Goal: Task Accomplishment & Management: Use online tool/utility

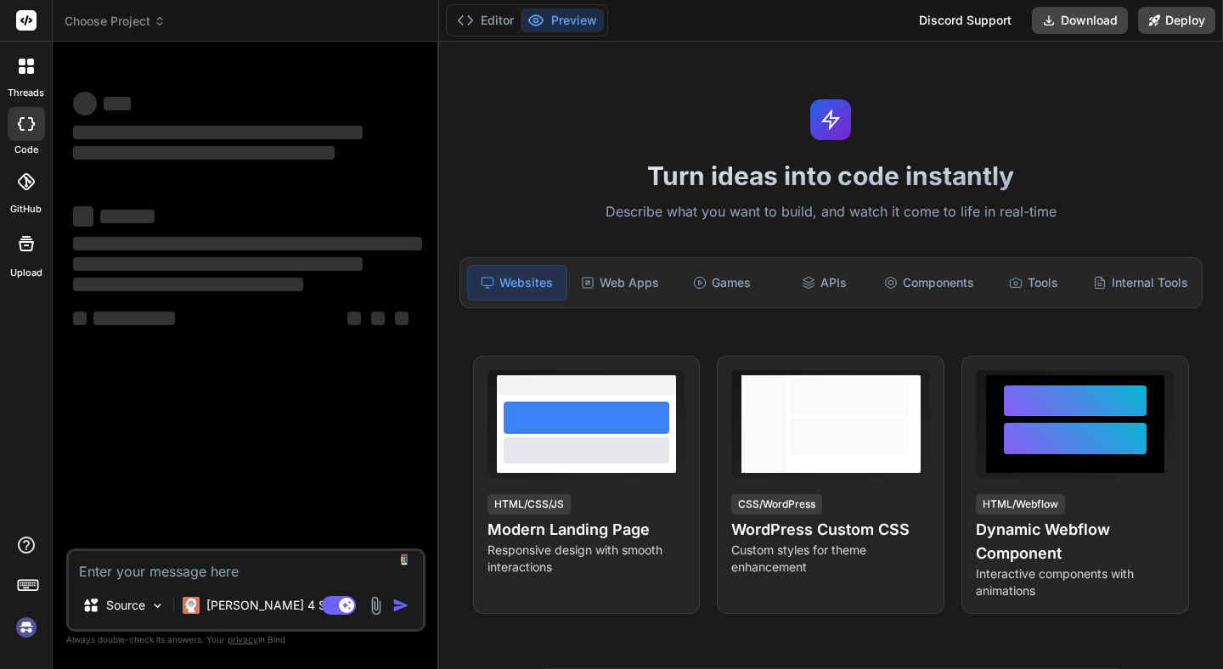
click at [158, 24] on icon at bounding box center [160, 21] width 12 height 12
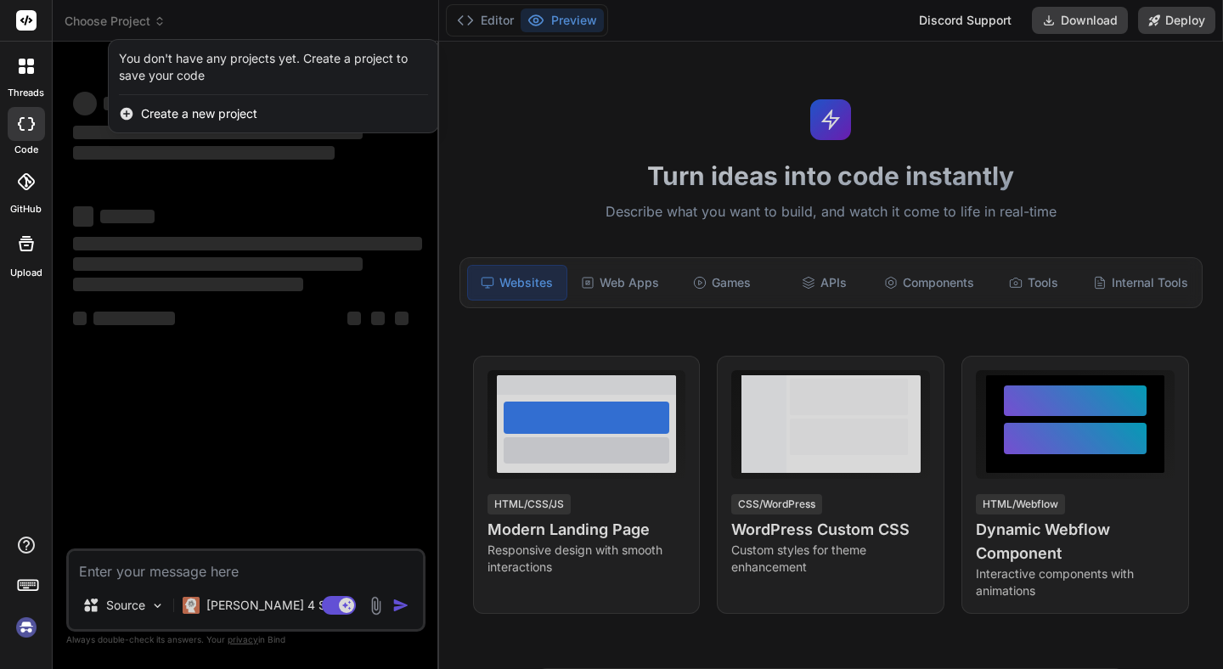
click at [214, 6] on div at bounding box center [611, 334] width 1223 height 669
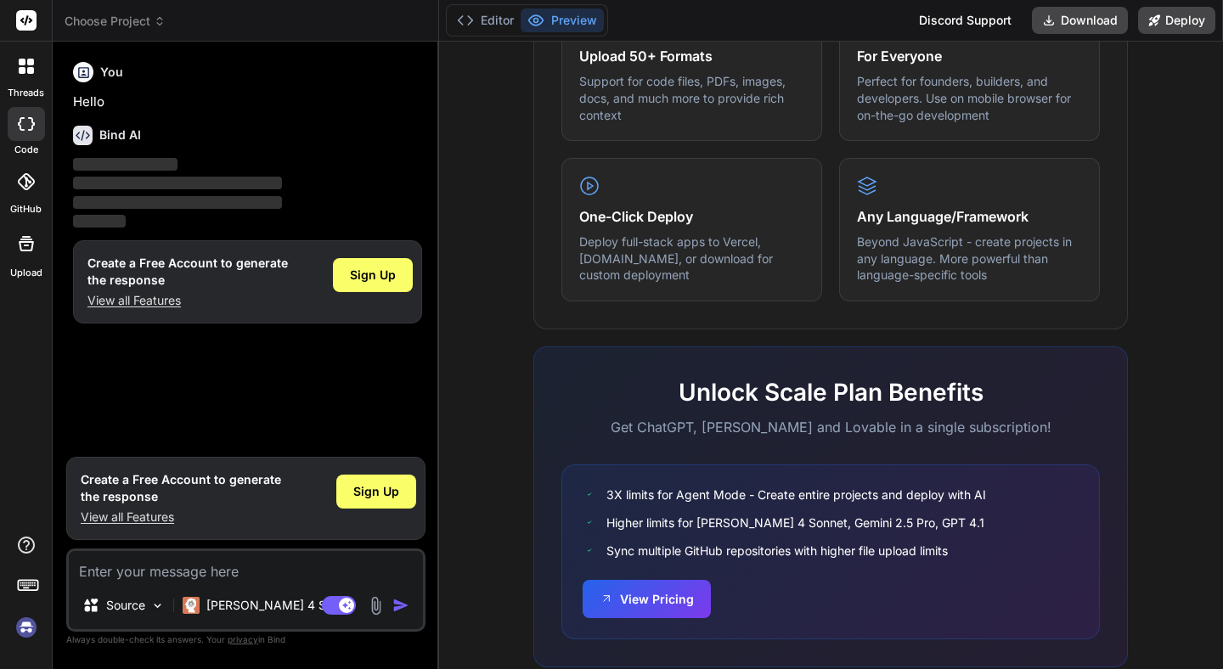
scroll to position [990, 0]
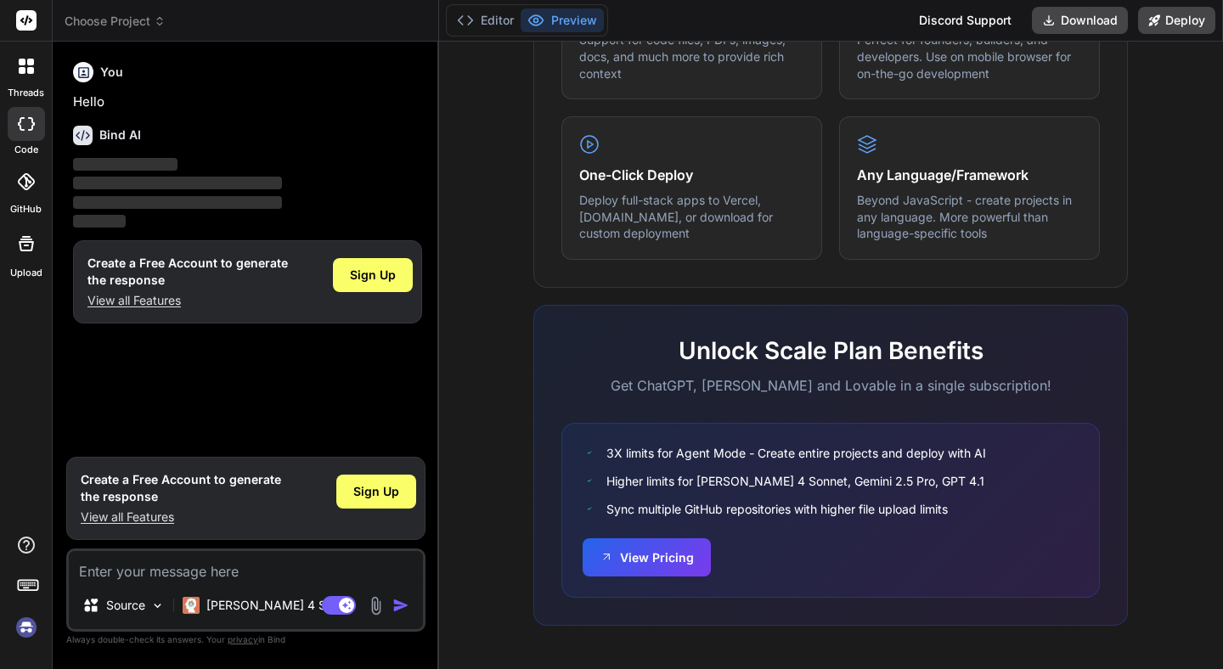
click at [25, 627] on img at bounding box center [26, 627] width 29 height 29
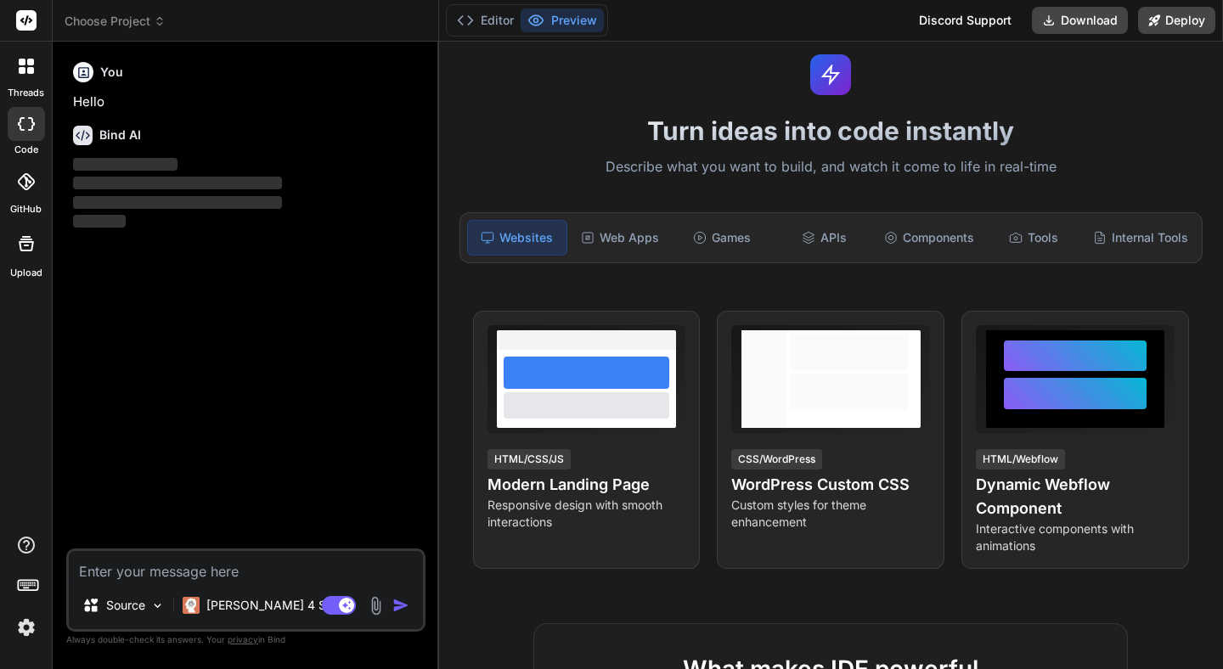
scroll to position [0, 0]
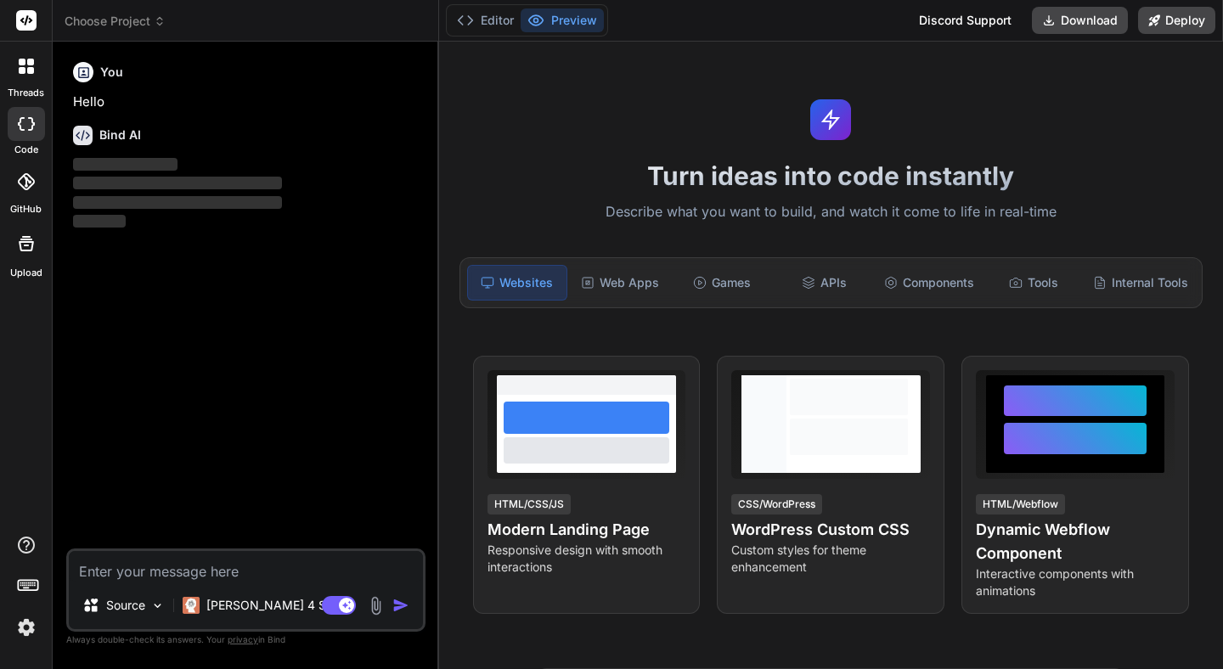
click at [158, 25] on icon at bounding box center [160, 21] width 12 height 12
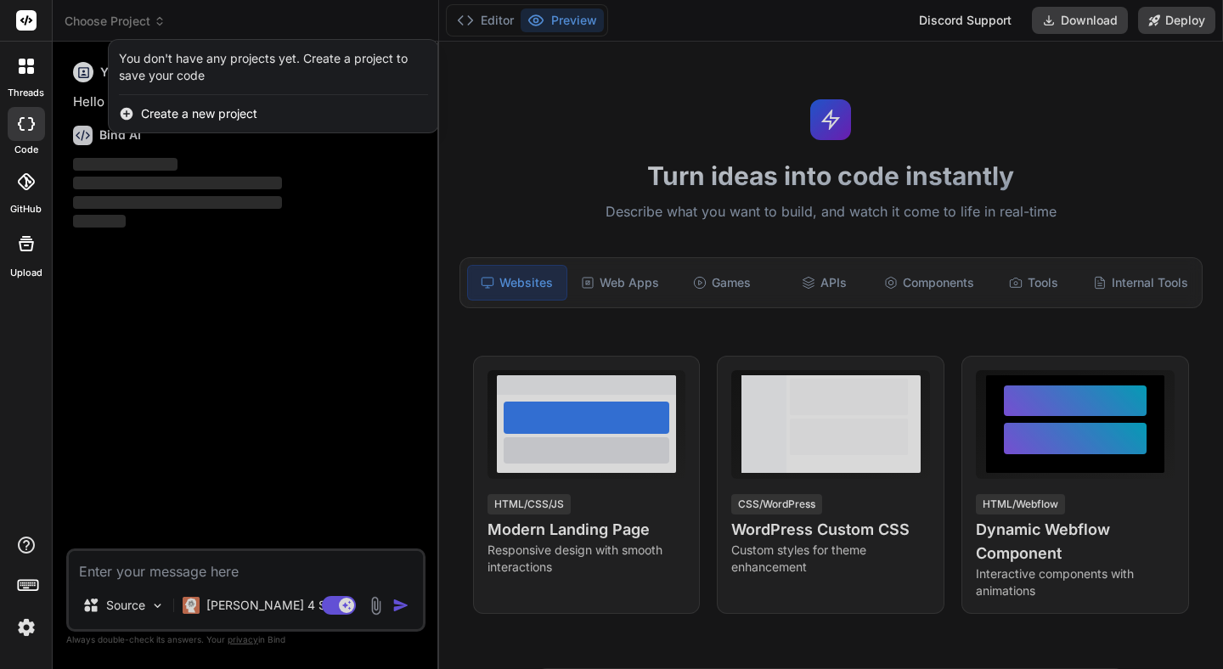
click at [158, 25] on div at bounding box center [611, 334] width 1223 height 669
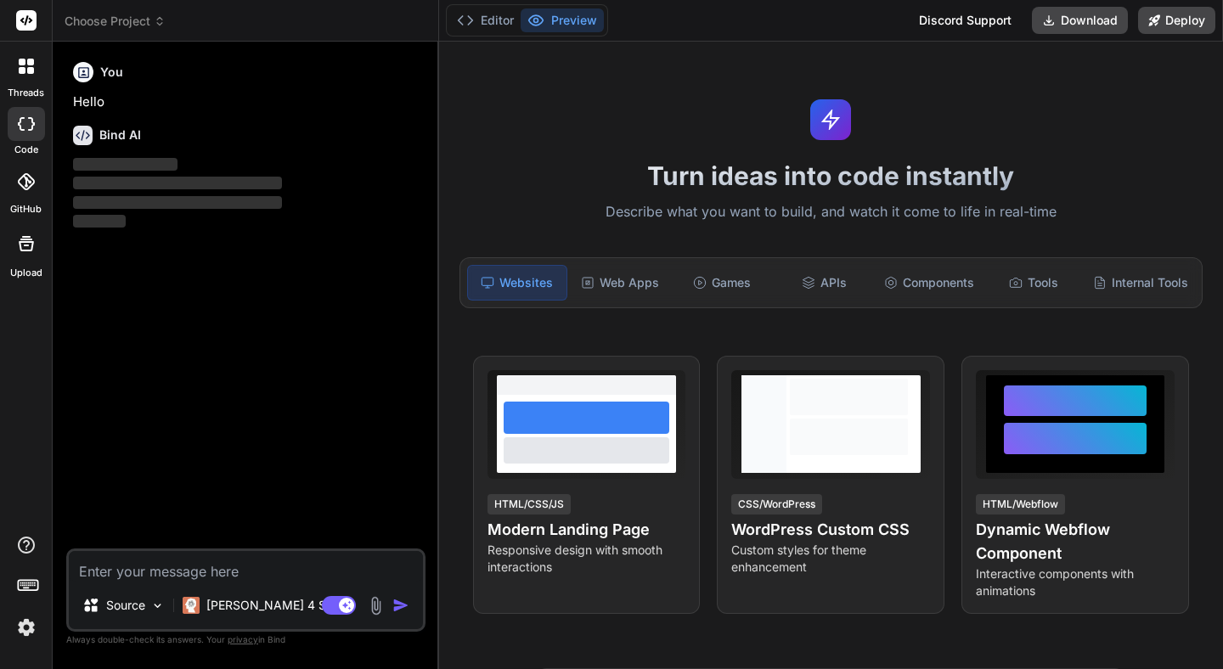
click at [158, 25] on icon at bounding box center [160, 21] width 12 height 12
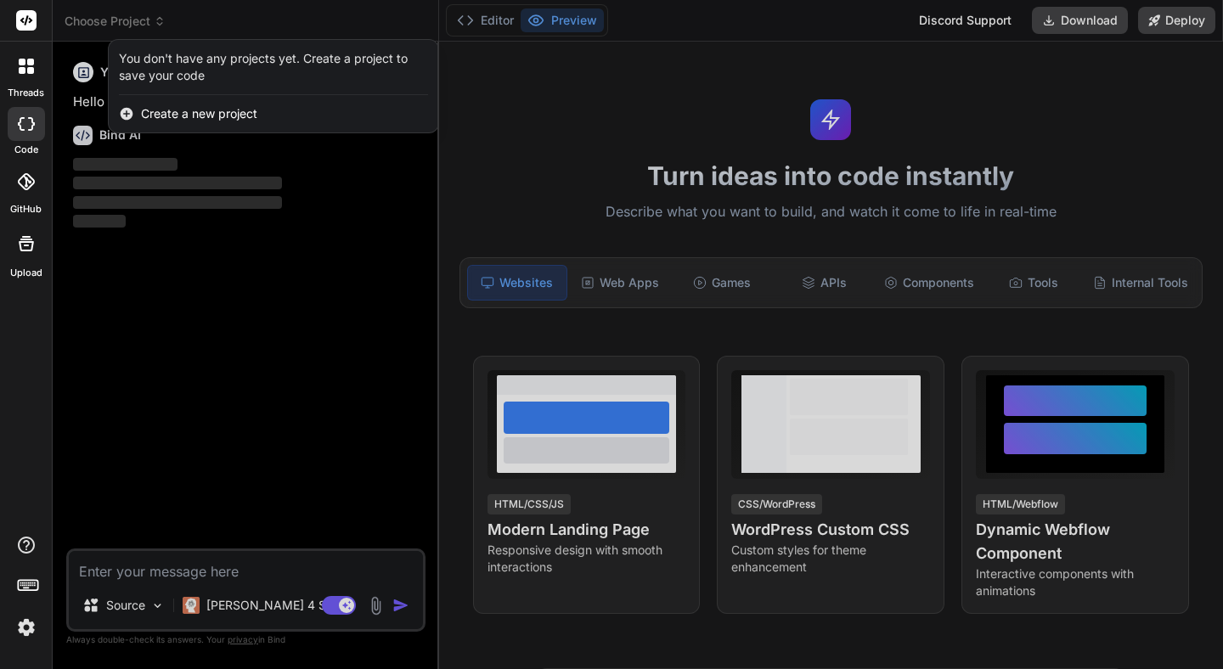
click at [264, 3] on div at bounding box center [611, 334] width 1223 height 669
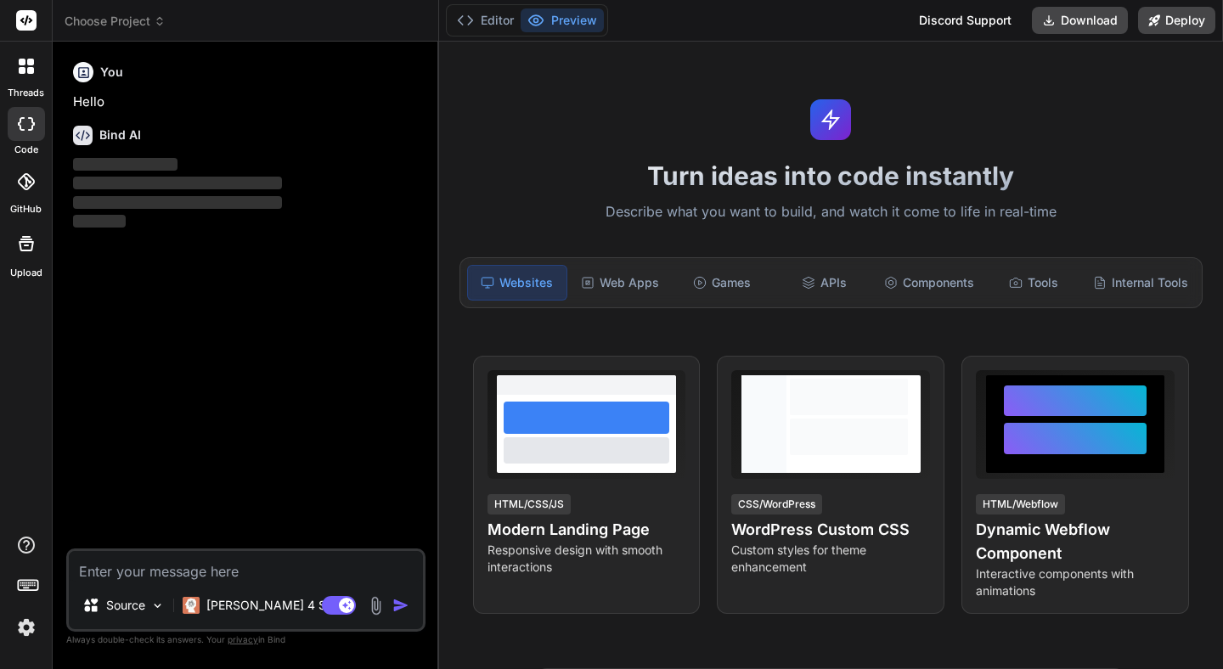
click at [571, 22] on button "Preview" at bounding box center [561, 20] width 83 height 24
click at [31, 635] on img at bounding box center [26, 627] width 29 height 29
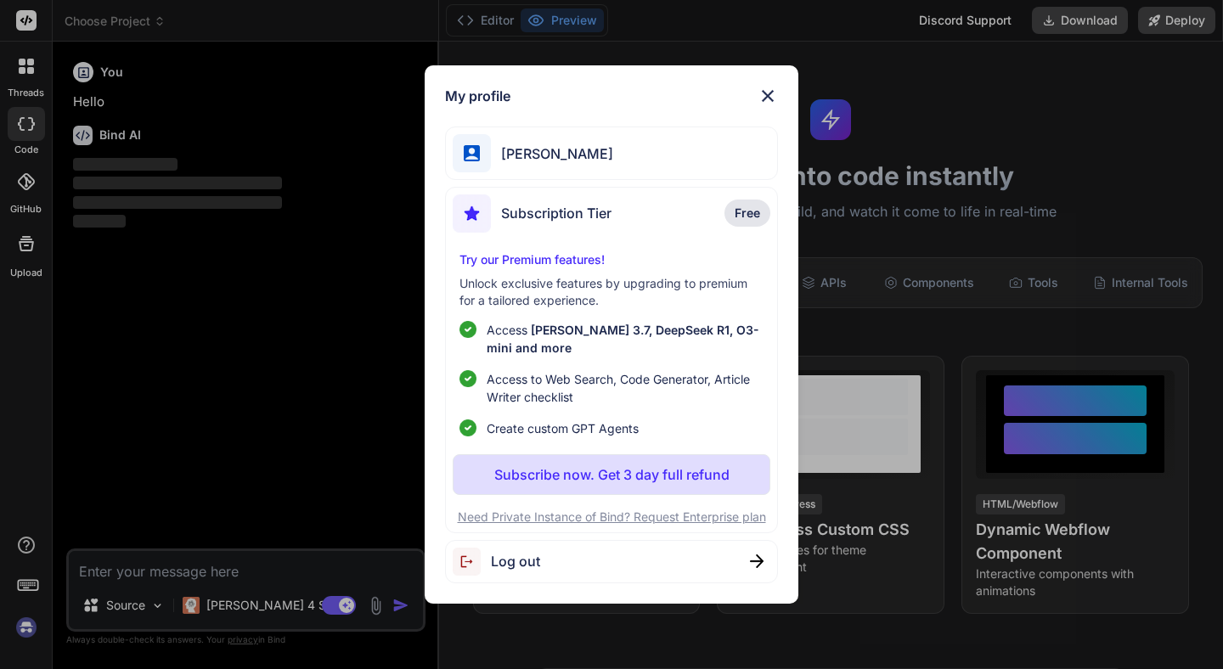
type textarea "x"
click at [763, 94] on img at bounding box center [767, 96] width 20 height 20
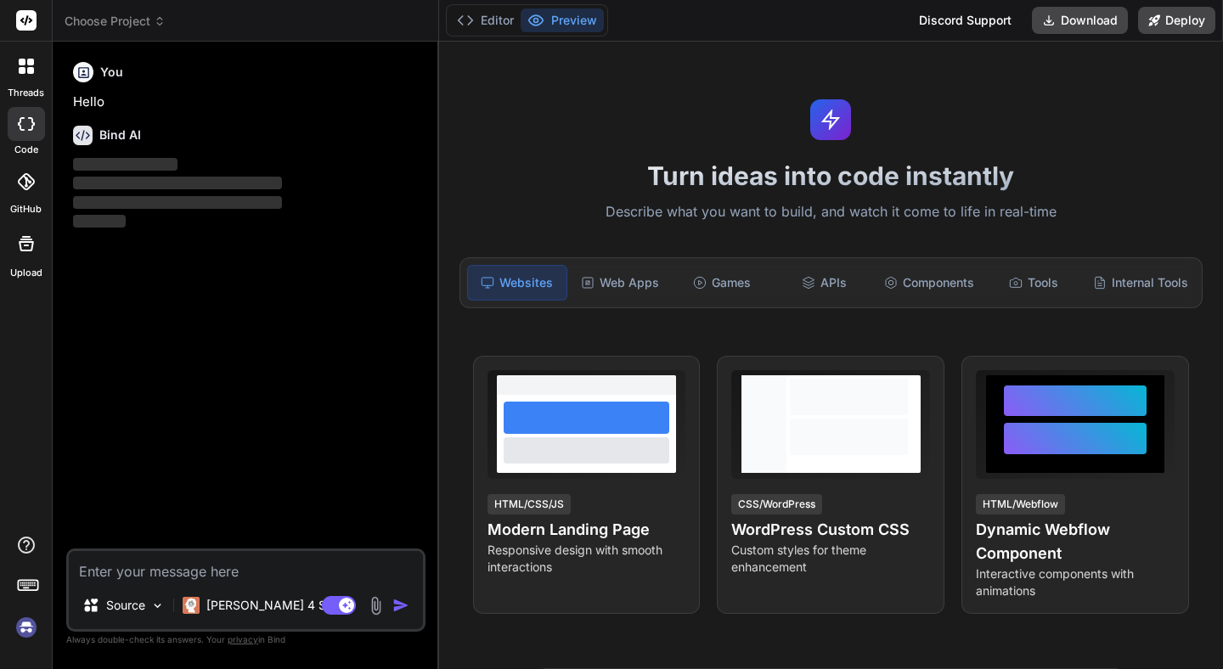
click at [20, 628] on img at bounding box center [26, 627] width 29 height 29
click at [472, 25] on icon at bounding box center [465, 20] width 17 height 17
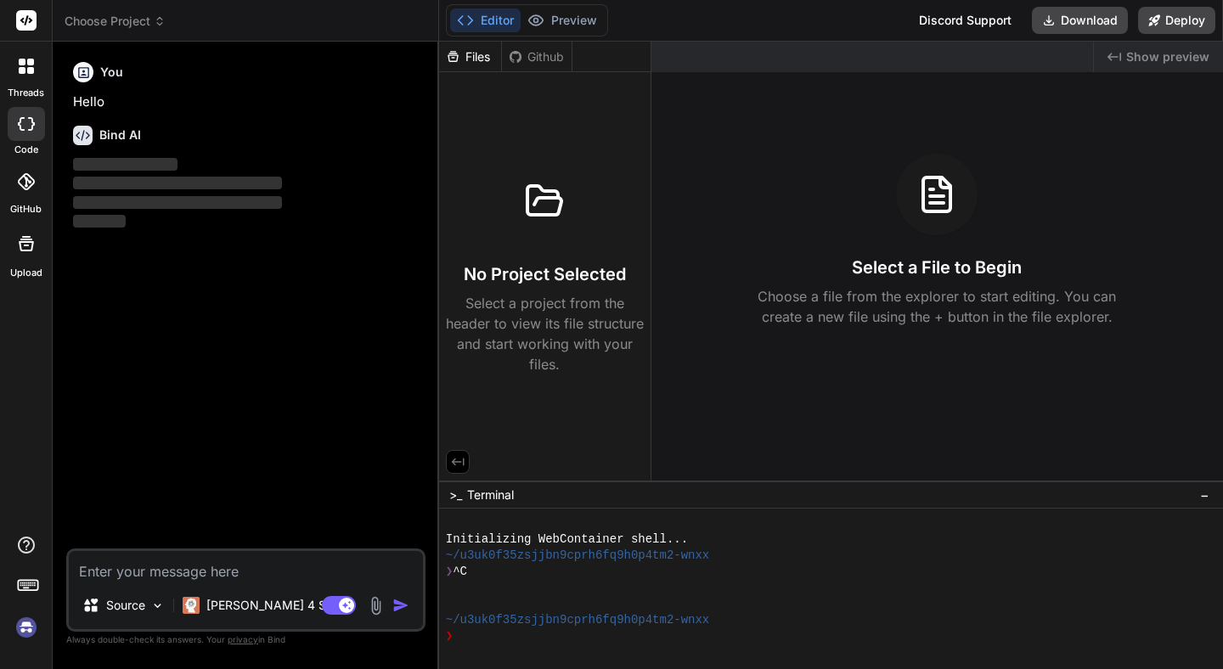
click at [31, 66] on icon at bounding box center [26, 66] width 15 height 15
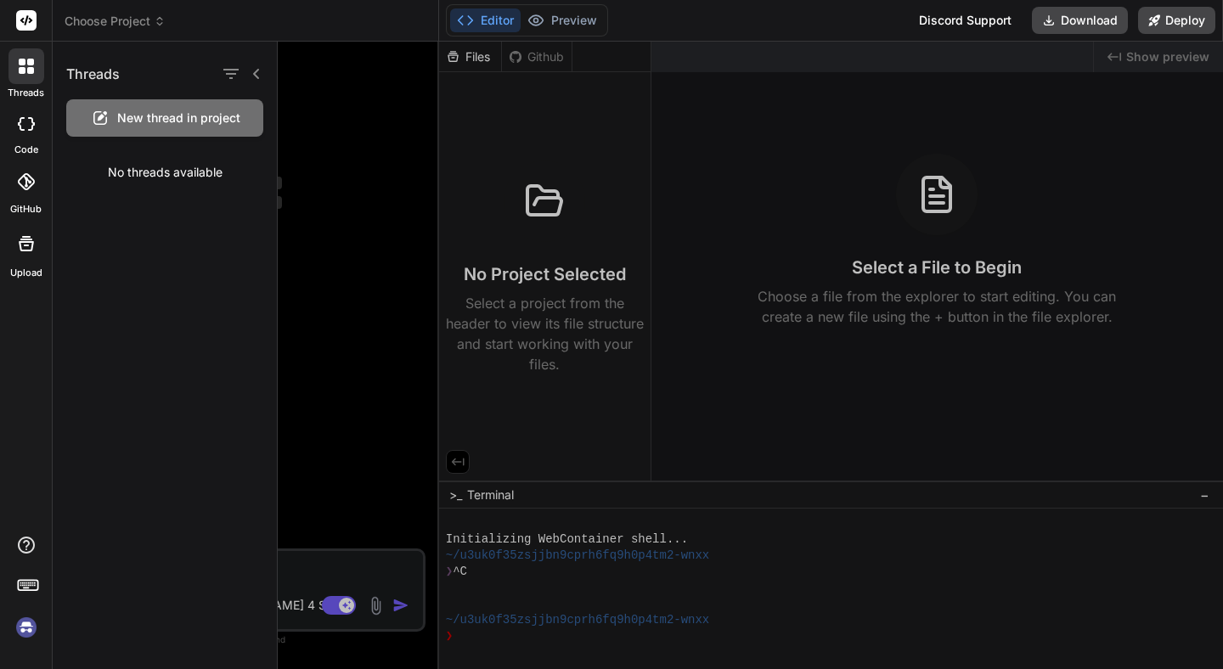
click at [602, 115] on div at bounding box center [750, 355] width 945 height 627
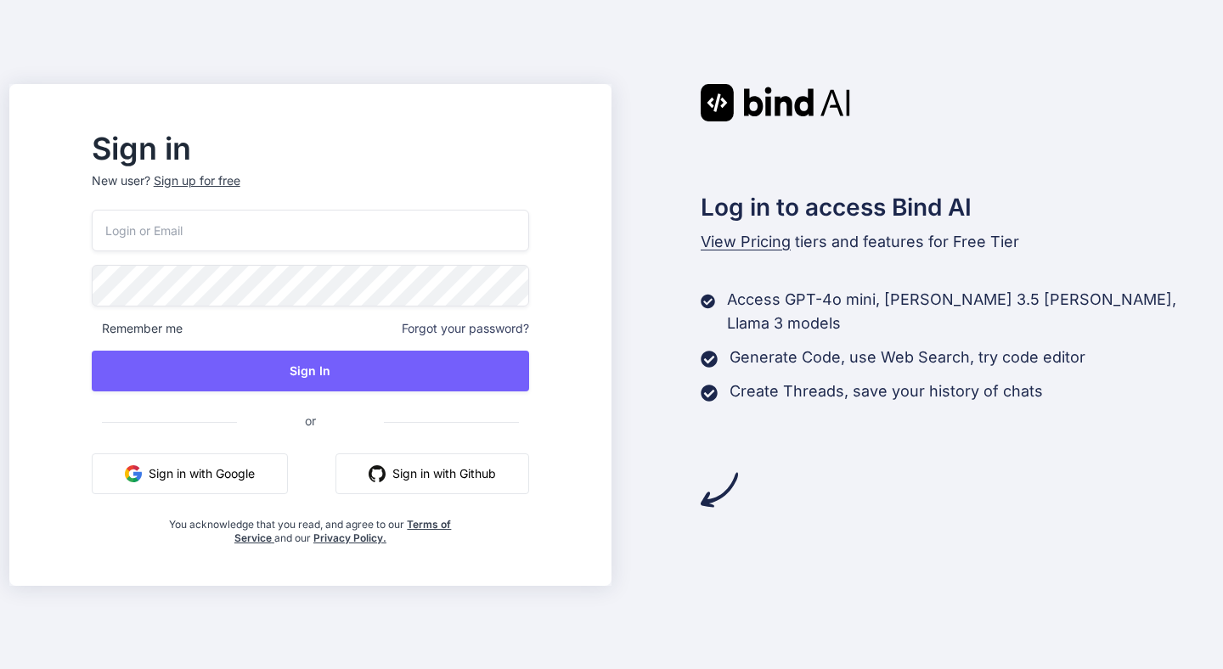
click at [279, 237] on input "email" at bounding box center [310, 231] width 437 height 42
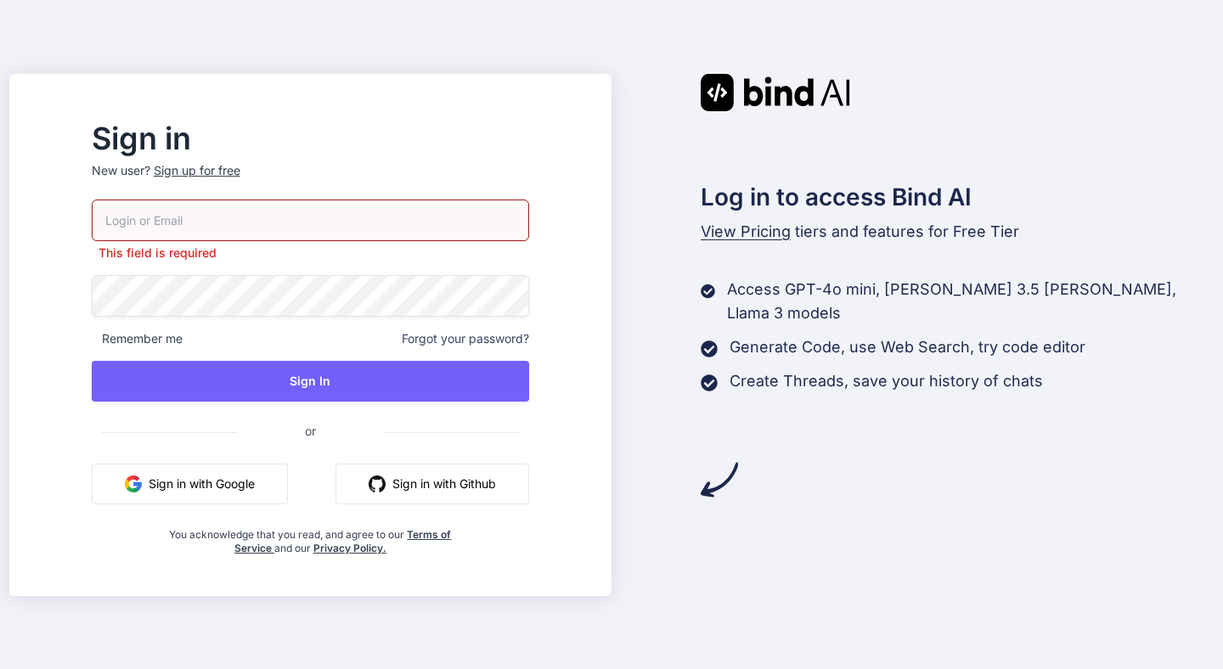
type input "scott@bigbreakmusic.com"
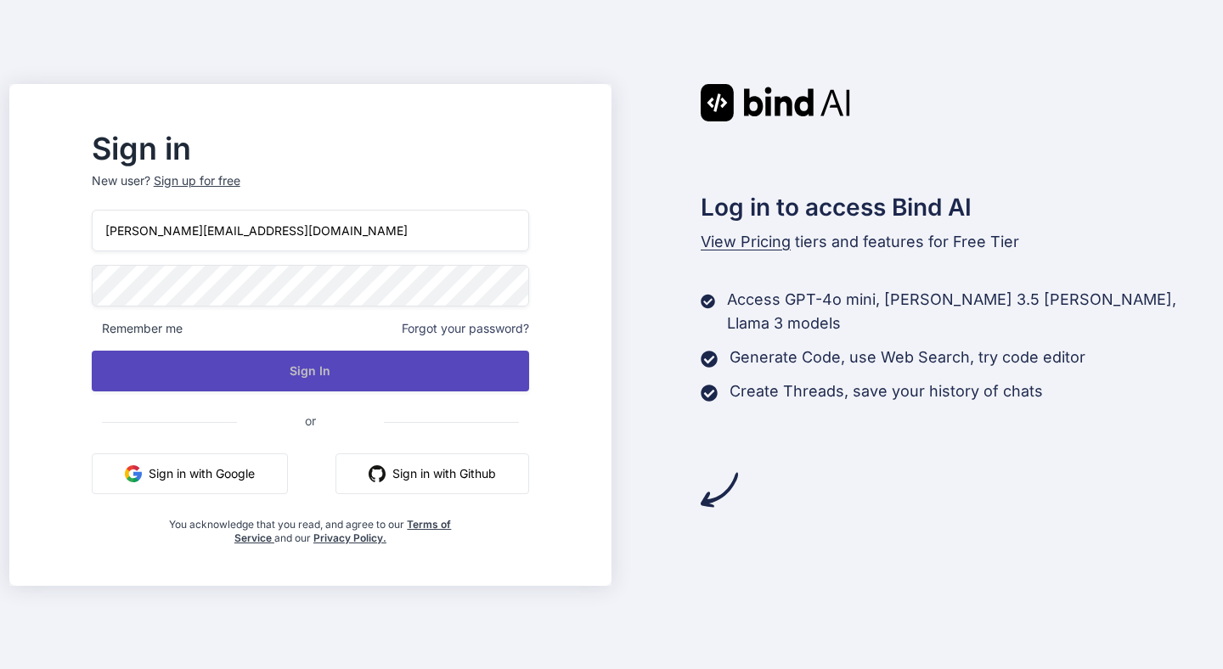
click at [357, 374] on button "Sign In" at bounding box center [310, 371] width 437 height 41
